Goal: Information Seeking & Learning: Learn about a topic

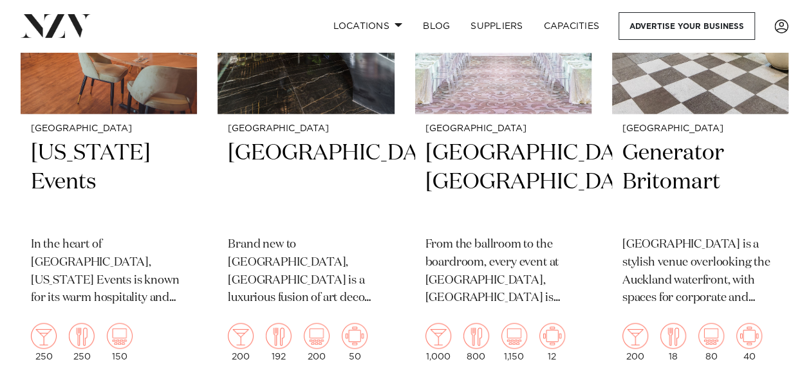
scroll to position [708, 0]
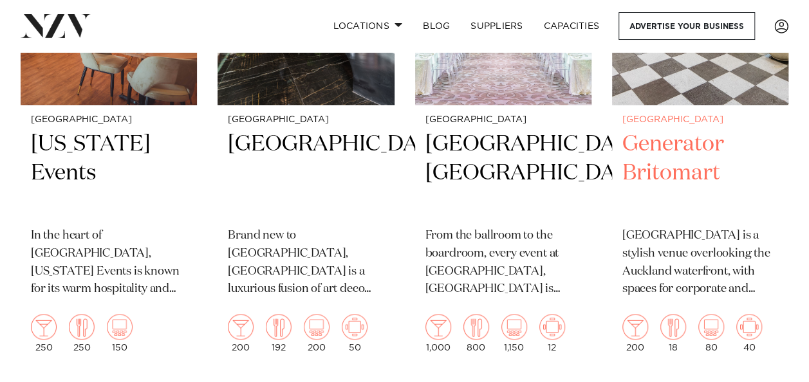
click at [688, 156] on h2 "Generator Britomart" at bounding box center [700, 173] width 156 height 87
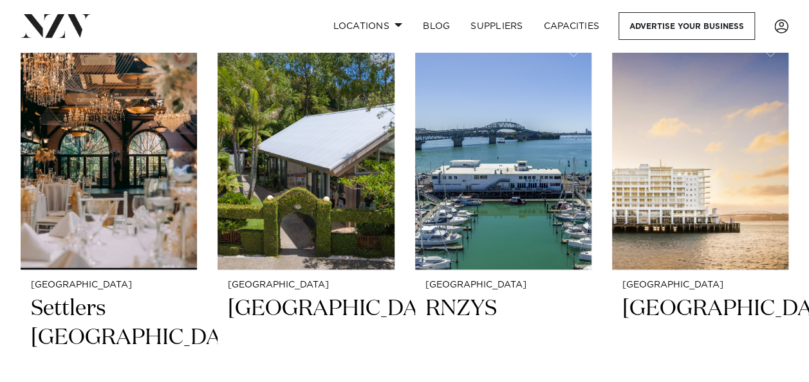
scroll to position [2637, 0]
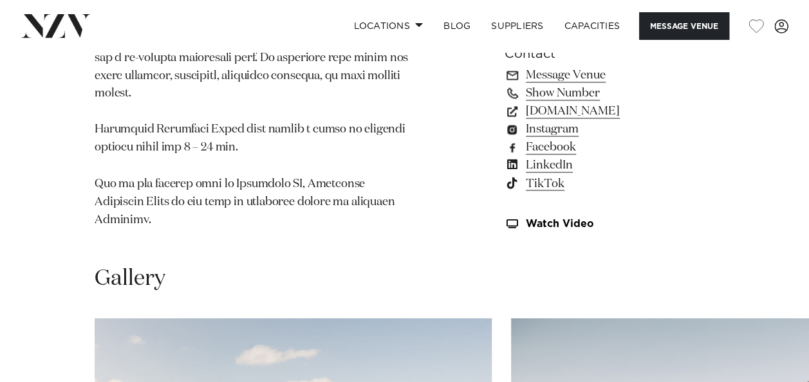
scroll to position [1029, 0]
click at [571, 120] on link "generatornz.com" at bounding box center [609, 111] width 210 height 18
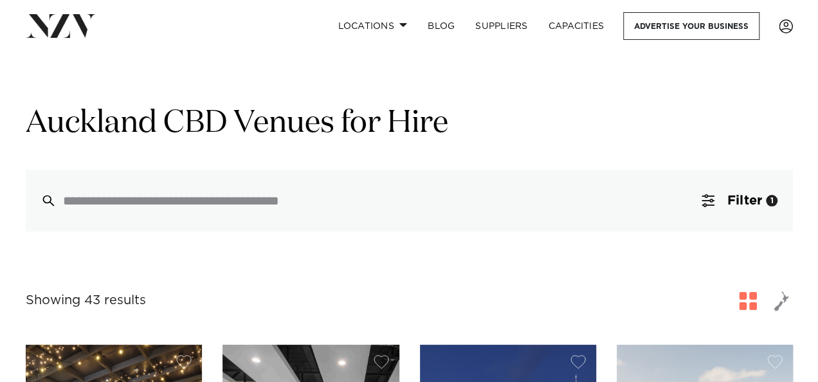
scroll to position [129, 0]
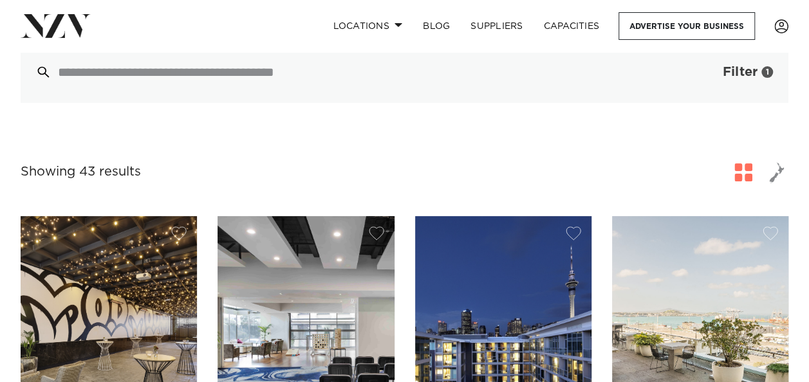
click at [725, 73] on span "Filter" at bounding box center [739, 72] width 35 height 13
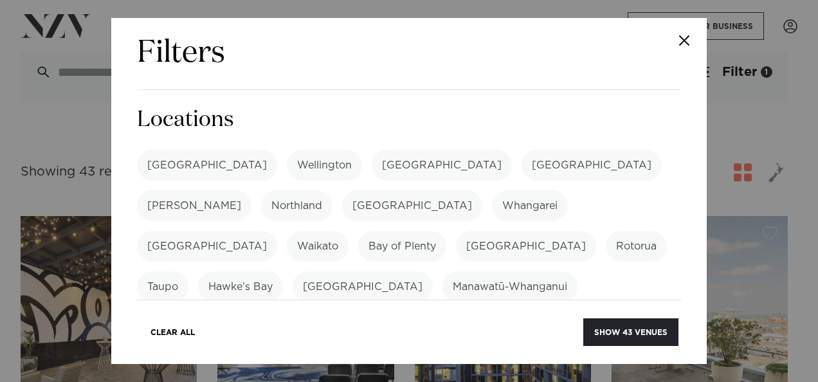
click at [166, 171] on label "[GEOGRAPHIC_DATA]" at bounding box center [207, 165] width 140 height 31
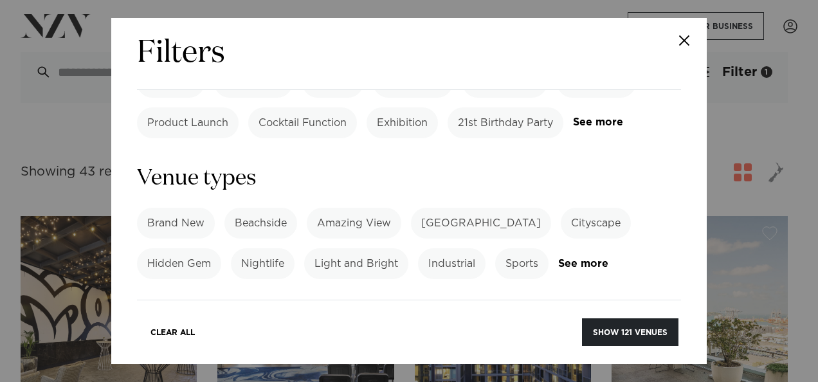
scroll to position [772, 0]
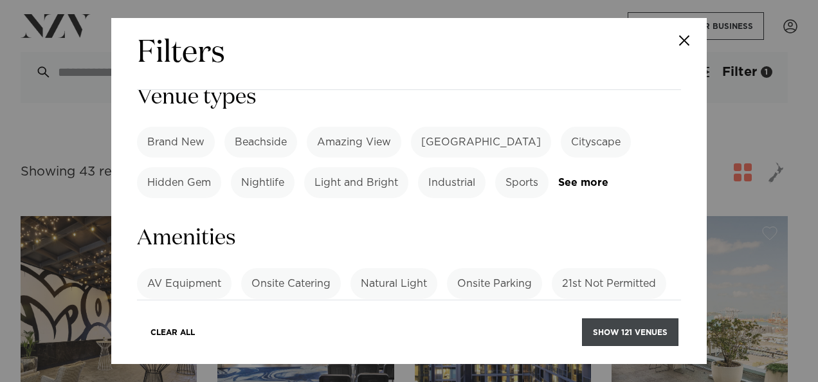
click at [614, 328] on button "Show 121 venues" at bounding box center [630, 332] width 96 height 28
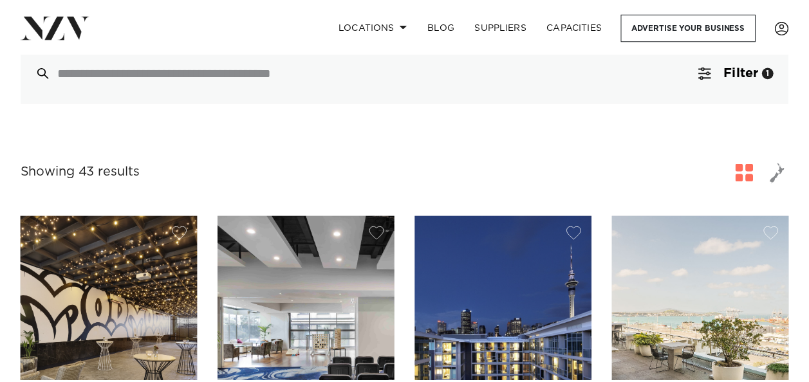
scroll to position [125, 0]
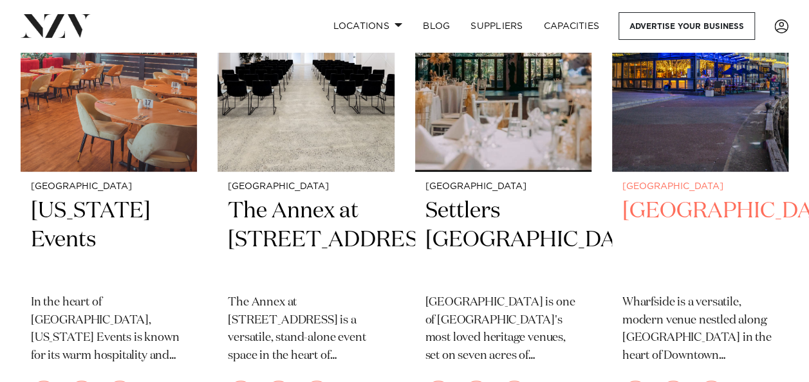
scroll to position [2573, 0]
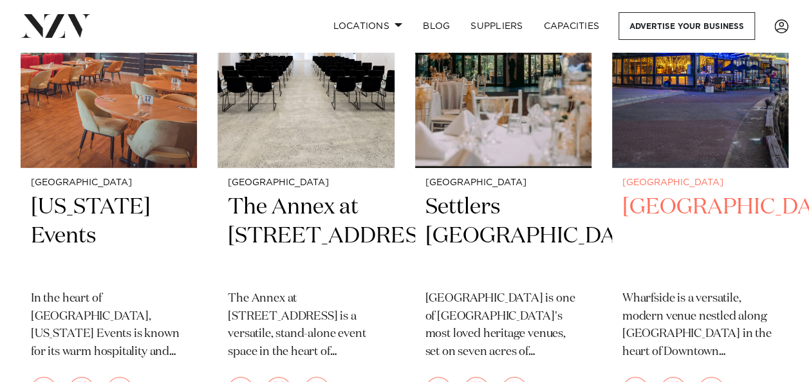
click at [660, 193] on h2 "[GEOGRAPHIC_DATA]" at bounding box center [700, 236] width 156 height 87
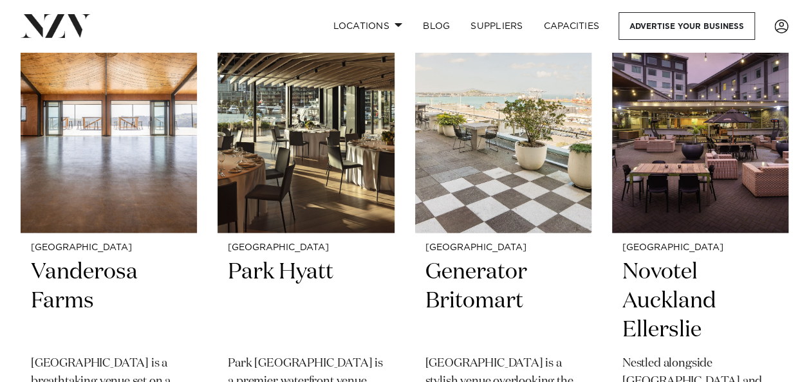
scroll to position [2959, 0]
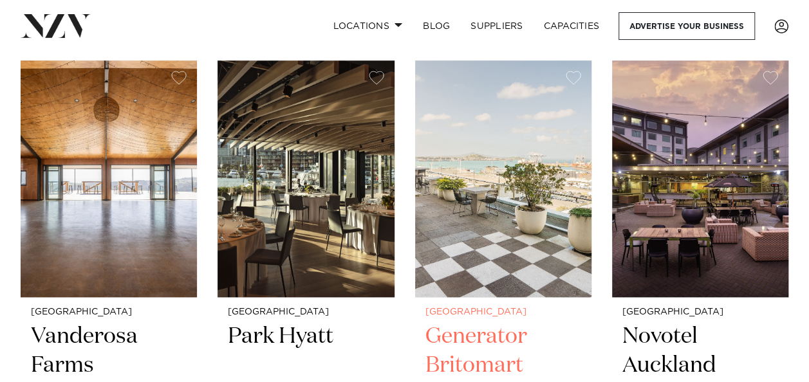
click at [482, 322] on h2 "Generator Britomart" at bounding box center [503, 365] width 156 height 87
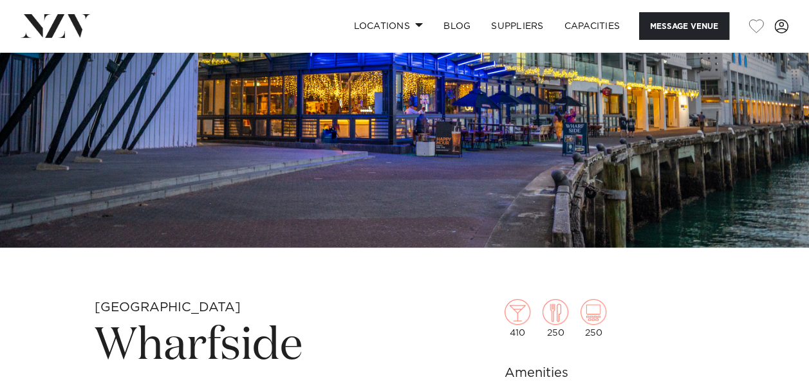
scroll to position [322, 0]
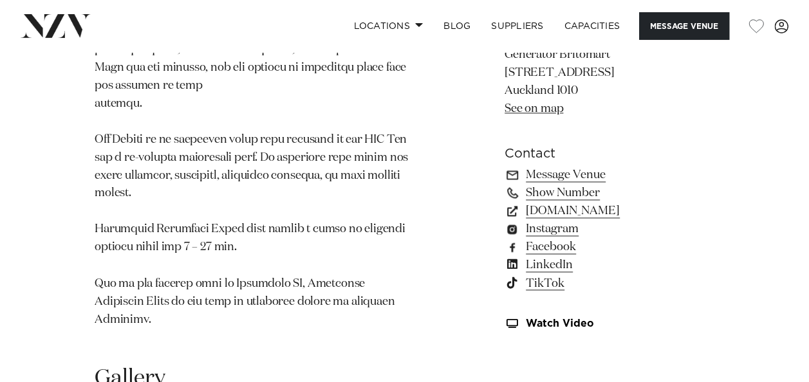
scroll to position [965, 0]
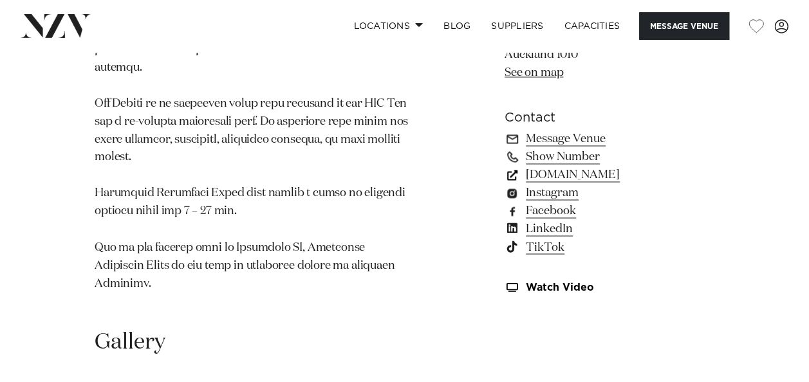
click at [576, 184] on link "[DOMAIN_NAME]" at bounding box center [609, 175] width 210 height 18
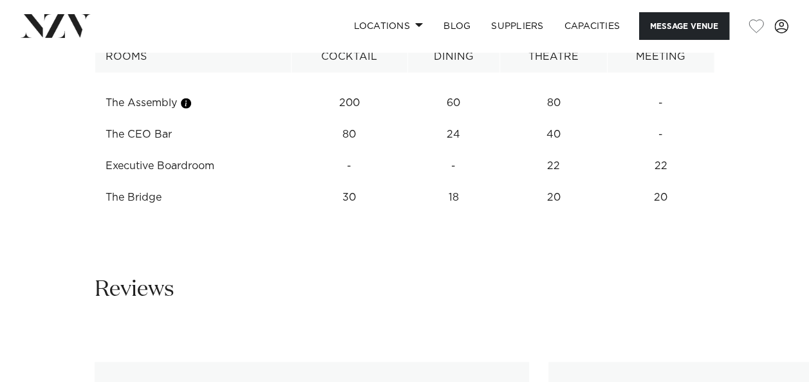
scroll to position [1351, 0]
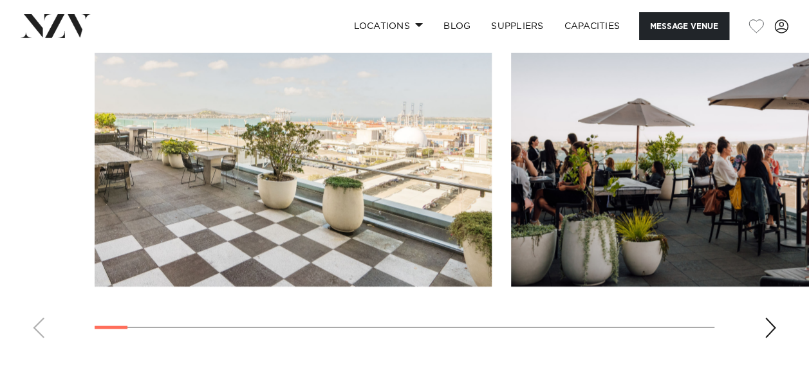
click at [745, 188] on img "2 / 28" at bounding box center [709, 140] width 397 height 291
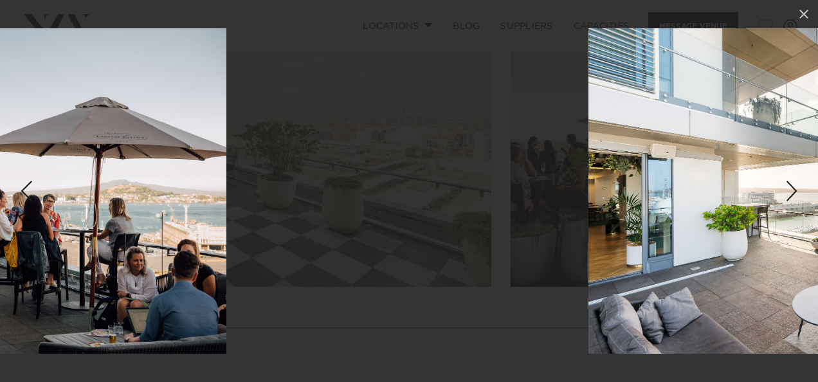
drag, startPoint x: 521, startPoint y: 208, endPoint x: 0, endPoint y: 221, distance: 521.2
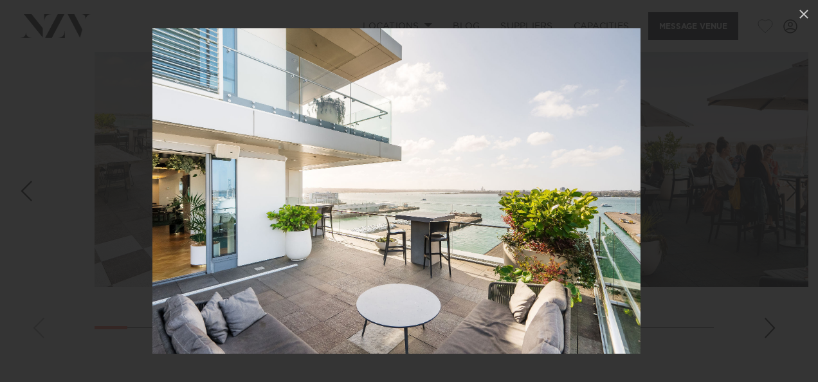
drag, startPoint x: 477, startPoint y: 214, endPoint x: 170, endPoint y: 216, distance: 306.8
click at [175, 216] on img at bounding box center [396, 190] width 488 height 325
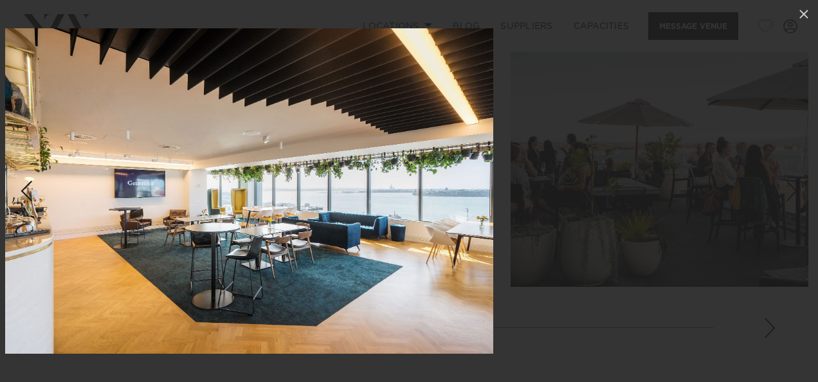
drag, startPoint x: 468, startPoint y: 215, endPoint x: 60, endPoint y: 222, distance: 407.2
click at [63, 221] on img at bounding box center [249, 190] width 488 height 325
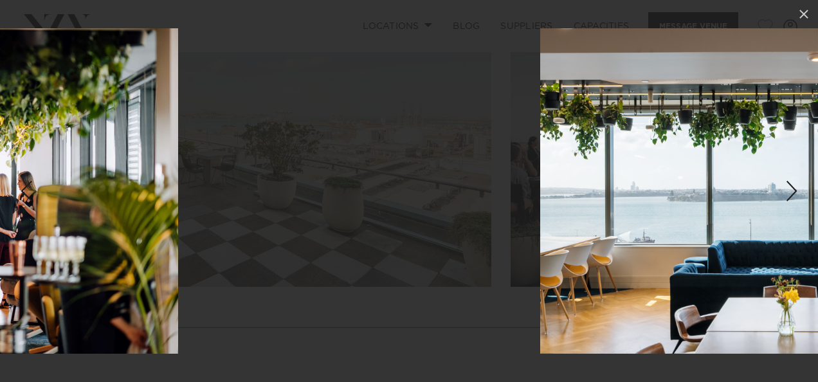
drag, startPoint x: 511, startPoint y: 217, endPoint x: 24, endPoint y: 226, distance: 487.6
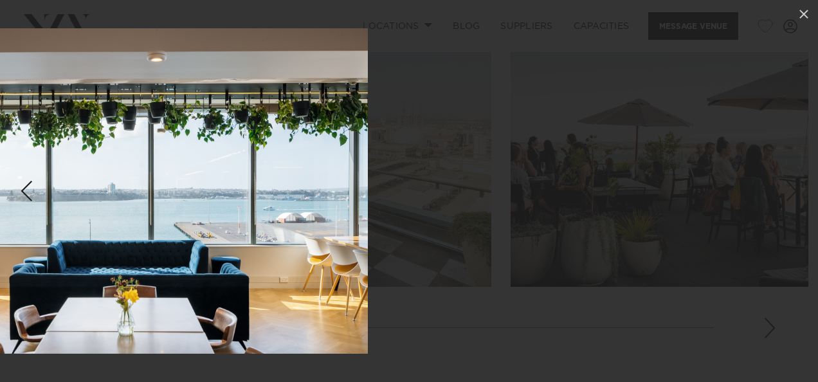
drag, startPoint x: 387, startPoint y: 226, endPoint x: 0, endPoint y: 225, distance: 387.2
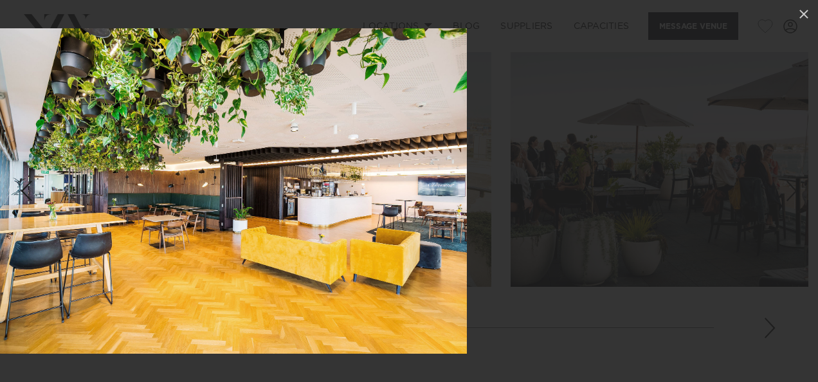
drag, startPoint x: 374, startPoint y: 223, endPoint x: 0, endPoint y: 226, distance: 374.4
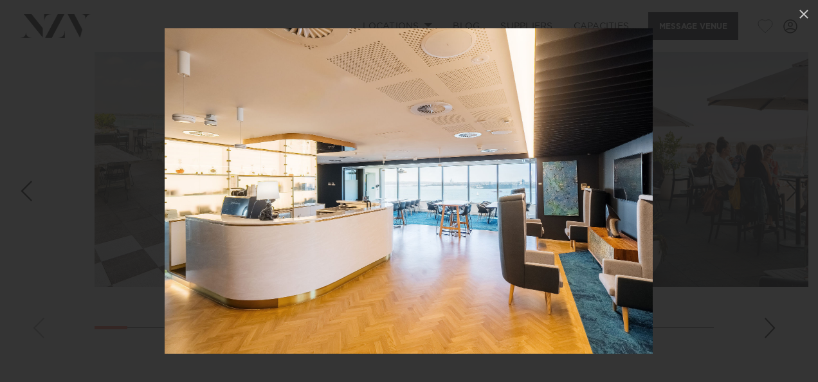
drag, startPoint x: 527, startPoint y: 238, endPoint x: 0, endPoint y: 225, distance: 527.6
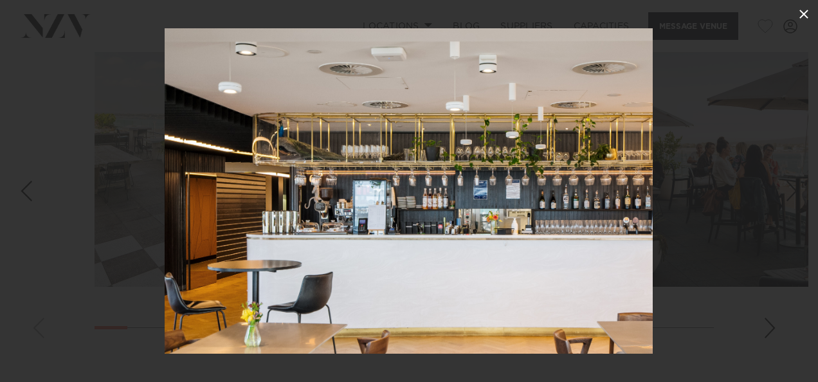
click at [807, 16] on icon at bounding box center [804, 14] width 9 height 9
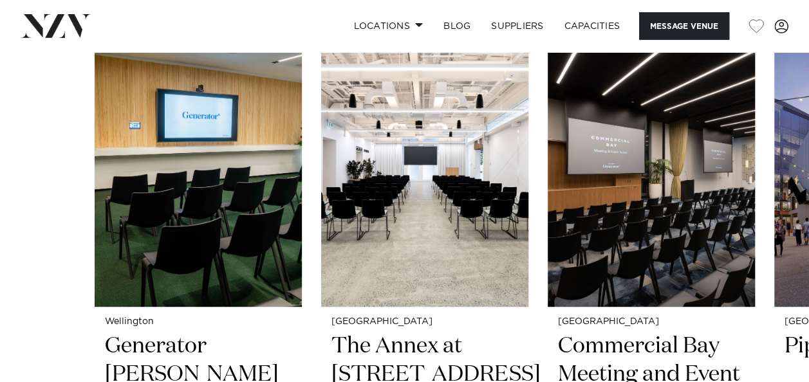
scroll to position [2637, 0]
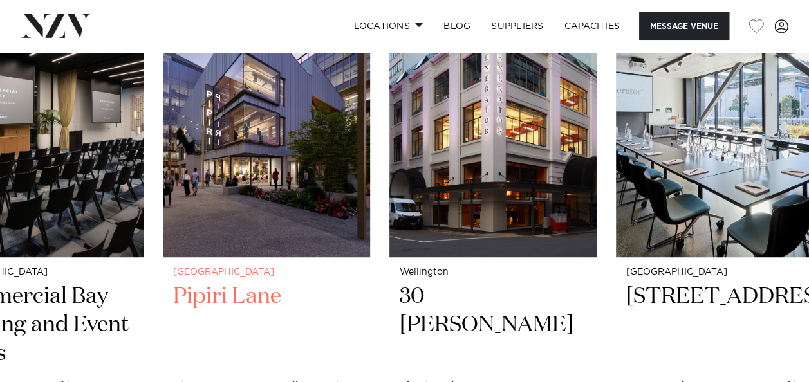
click at [163, 210] on img "4 / 6" at bounding box center [266, 118] width 207 height 278
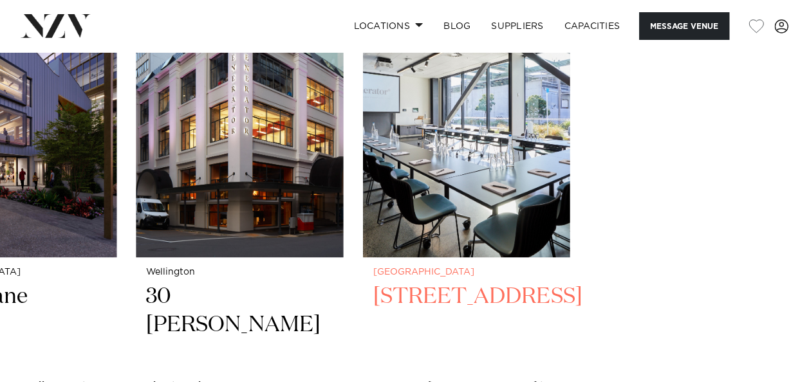
click at [0, 0] on slot "Wellington Generator Bowen Campus Generator Bowen Campus is a newly-launched We…" at bounding box center [0, 0] width 0 height 0
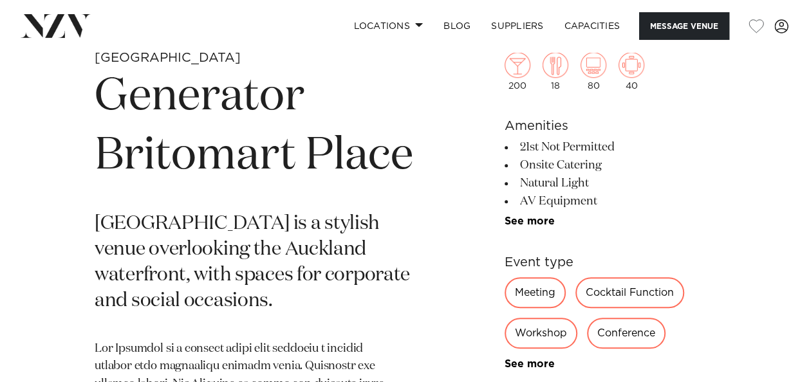
scroll to position [450, 0]
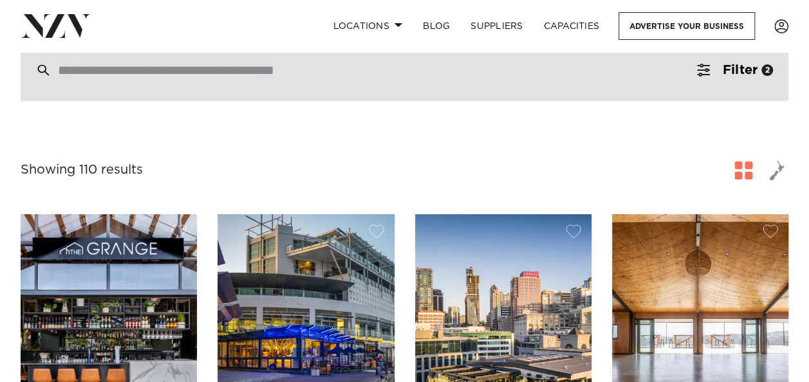
scroll to position [129, 0]
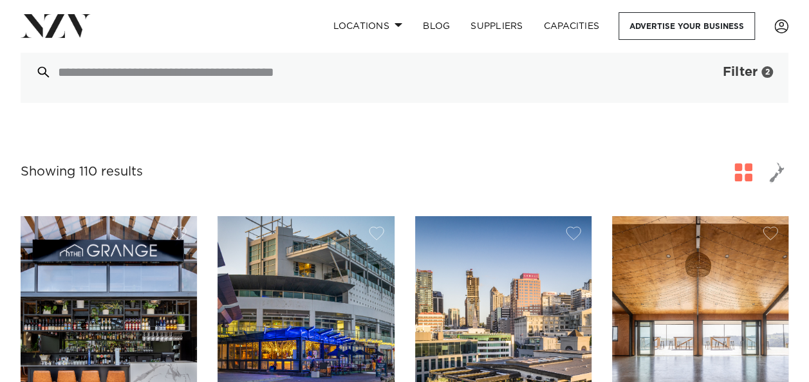
click at [749, 76] on span "Filter" at bounding box center [739, 72] width 35 height 13
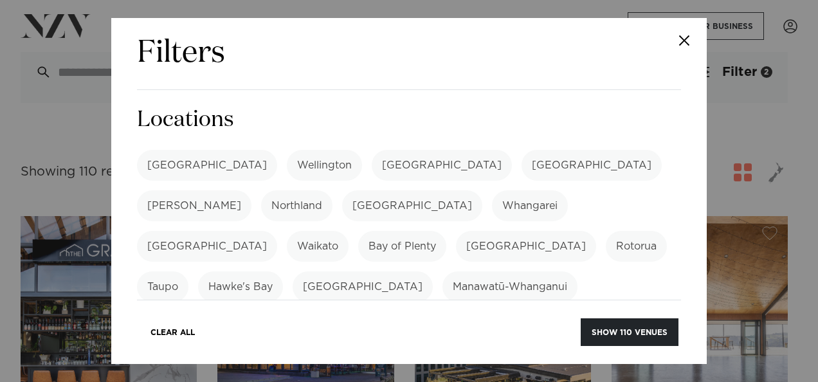
click at [803, 76] on div "Filters Search Type Venue Supplier See more Locations [GEOGRAPHIC_DATA] [GEOGRA…" at bounding box center [409, 191] width 818 height 382
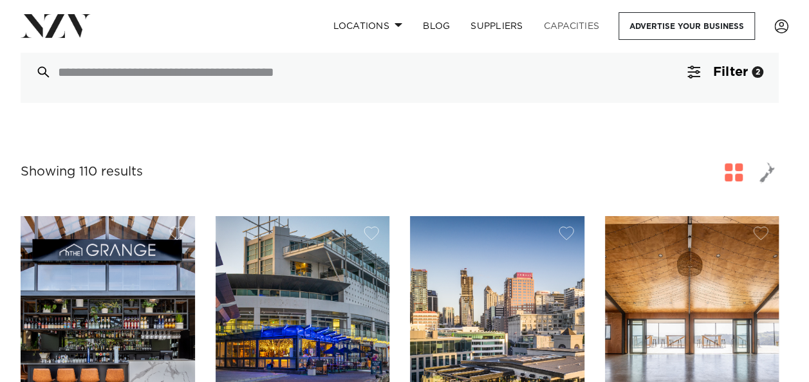
scroll to position [118, 0]
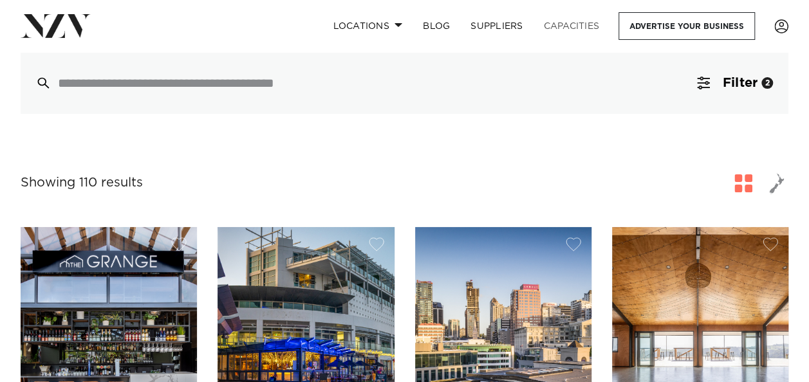
click at [562, 26] on link "Capacities" at bounding box center [571, 26] width 77 height 28
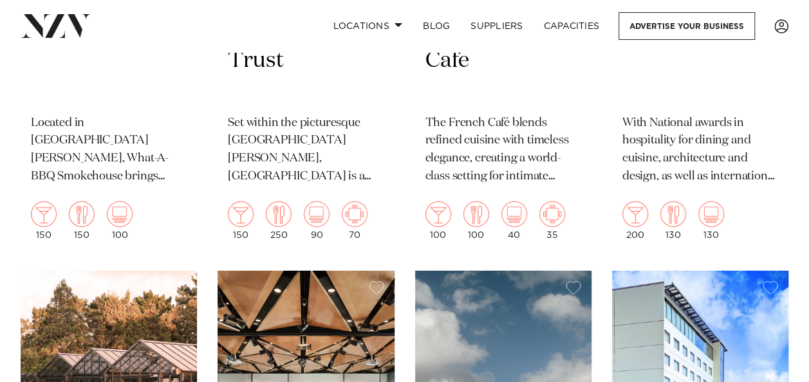
scroll to position [6936, 0]
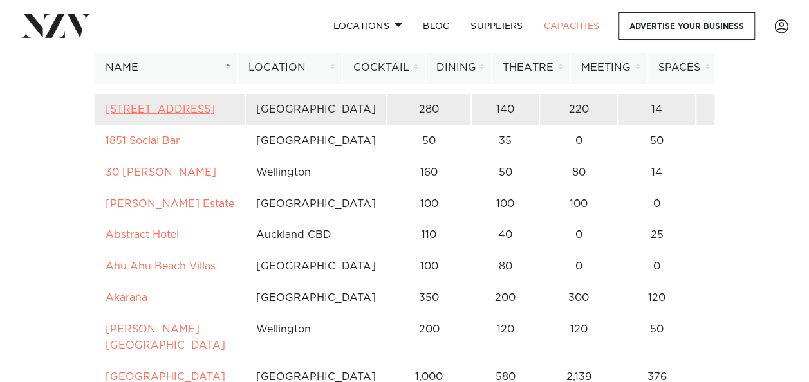
scroll to position [129, 0]
